Goal: Navigation & Orientation: Find specific page/section

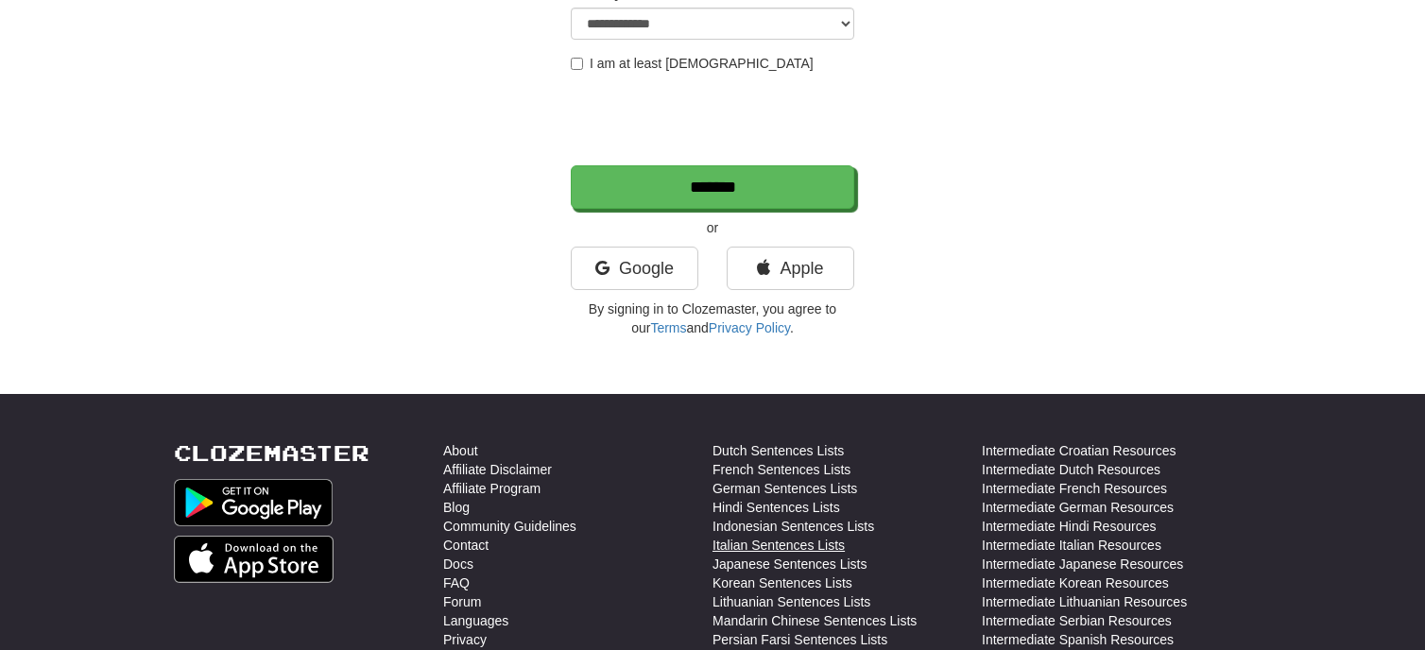
scroll to position [473, 0]
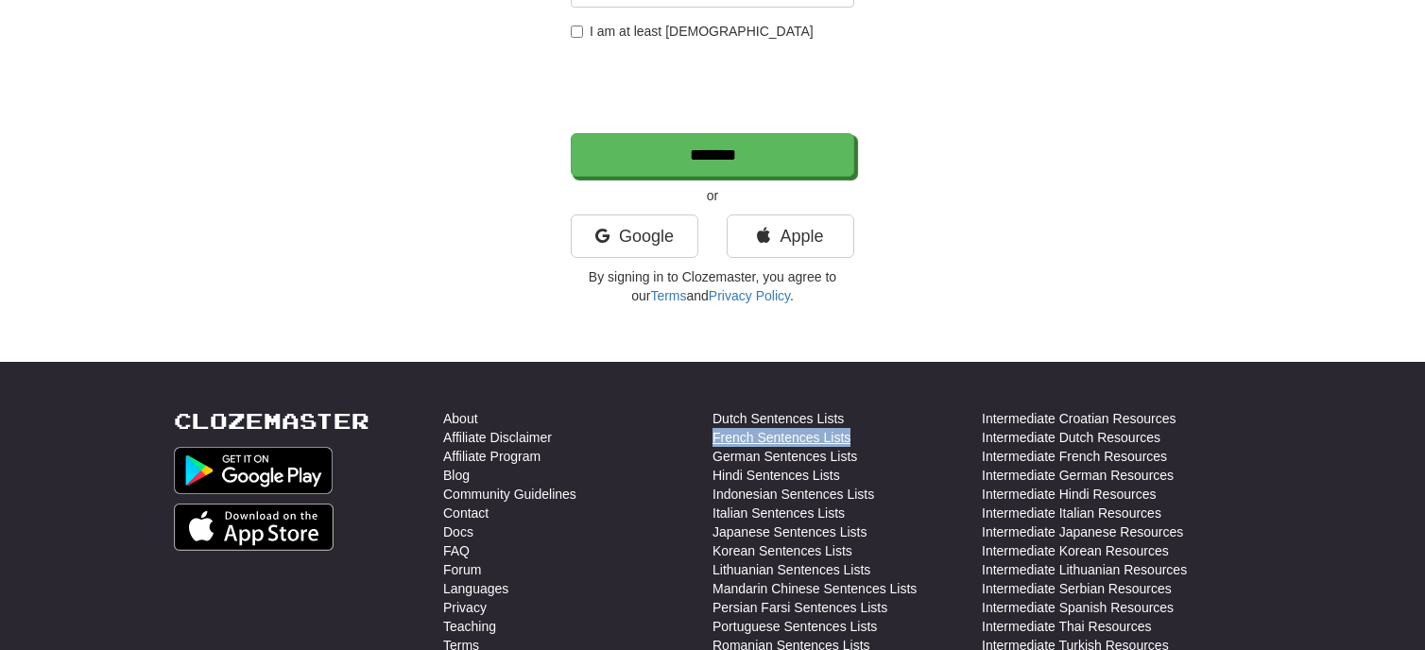
drag, startPoint x: 872, startPoint y: 381, endPoint x: 714, endPoint y: 383, distance: 158.8
click at [714, 428] on li "French Sentences Lists" at bounding box center [847, 437] width 269 height 19
drag, startPoint x: 501, startPoint y: 515, endPoint x: 444, endPoint y: 515, distance: 56.7
click at [444, 560] on li "Forum" at bounding box center [577, 569] width 269 height 19
copy link "Forum"
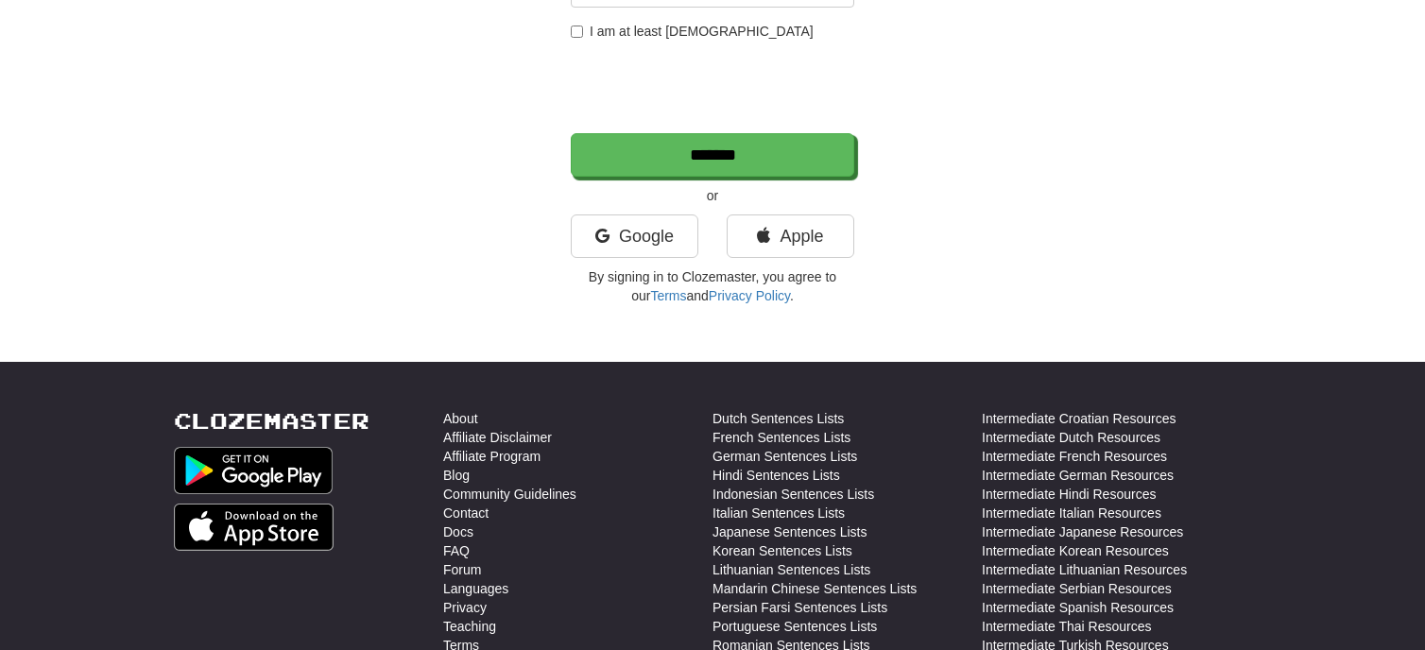
drag, startPoint x: 314, startPoint y: 1, endPoint x: 175, endPoint y: 167, distance: 216.7
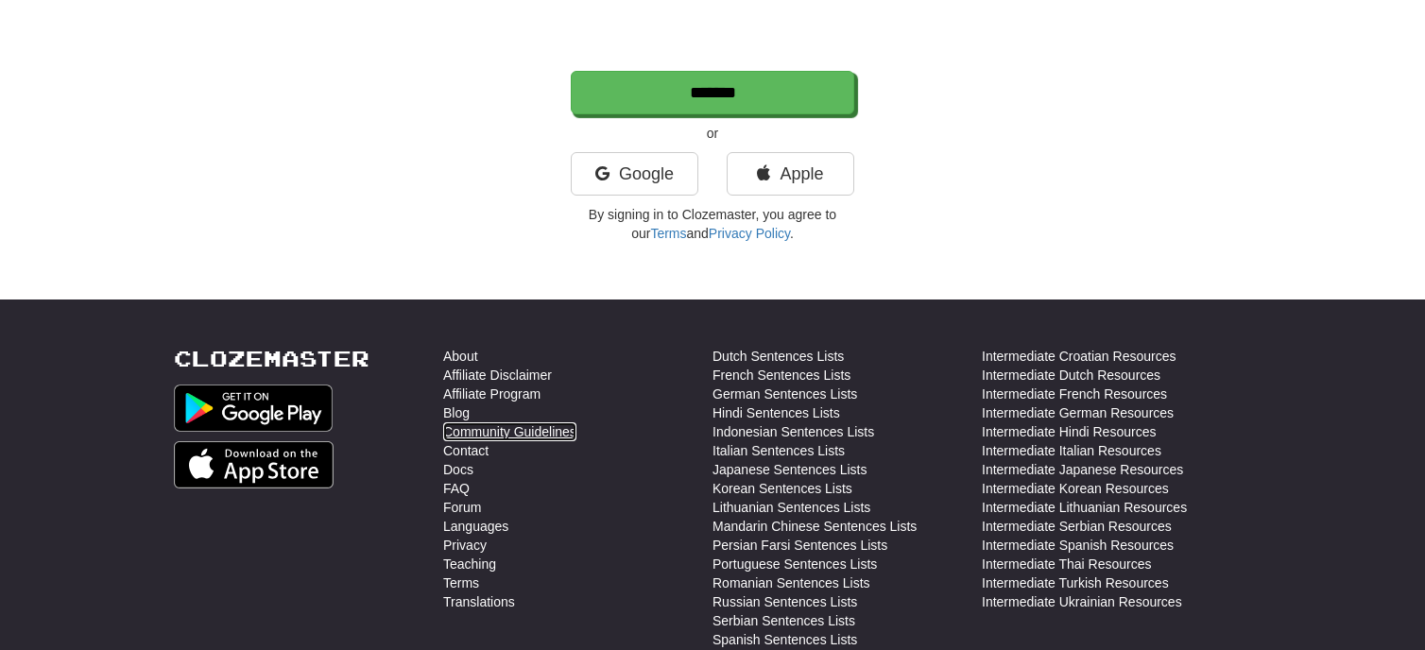
scroll to position [748, 0]
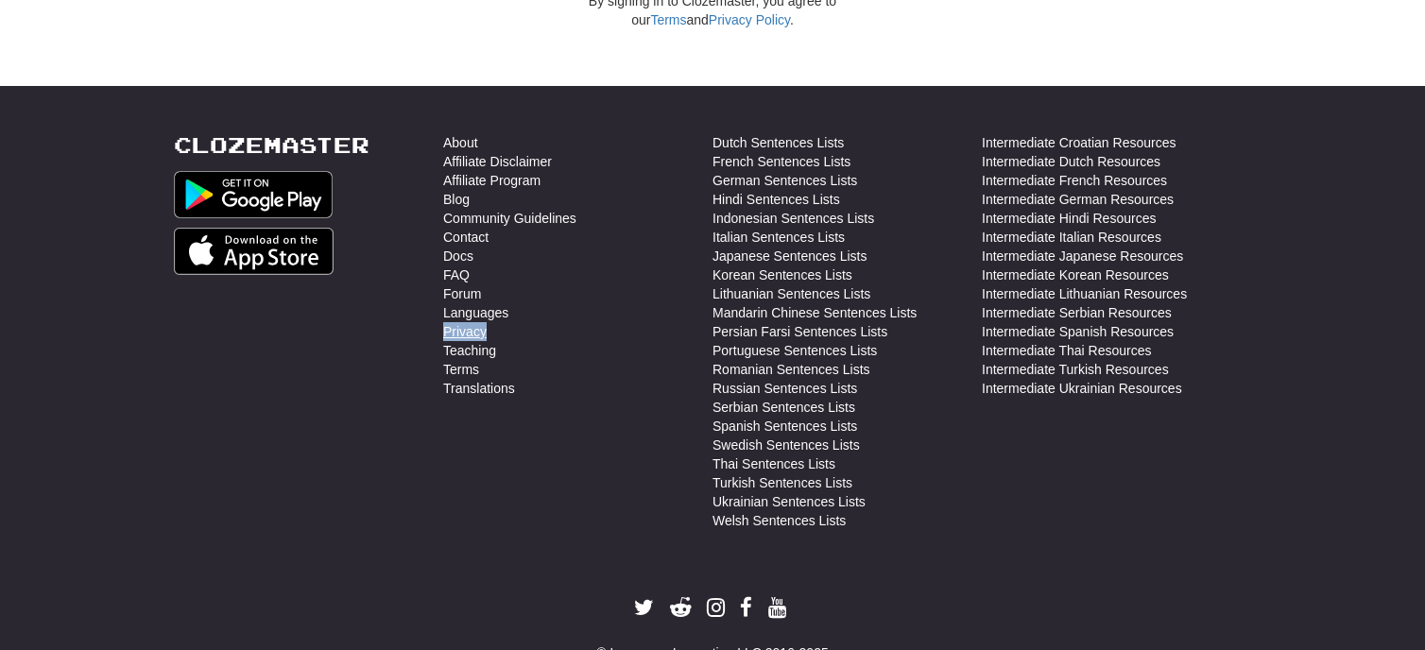
drag, startPoint x: 505, startPoint y: 269, endPoint x: 444, endPoint y: 271, distance: 60.5
click at [444, 322] on li "Privacy" at bounding box center [577, 331] width 269 height 19
copy link "Privacy"
